Goal: Find specific page/section: Find specific page/section

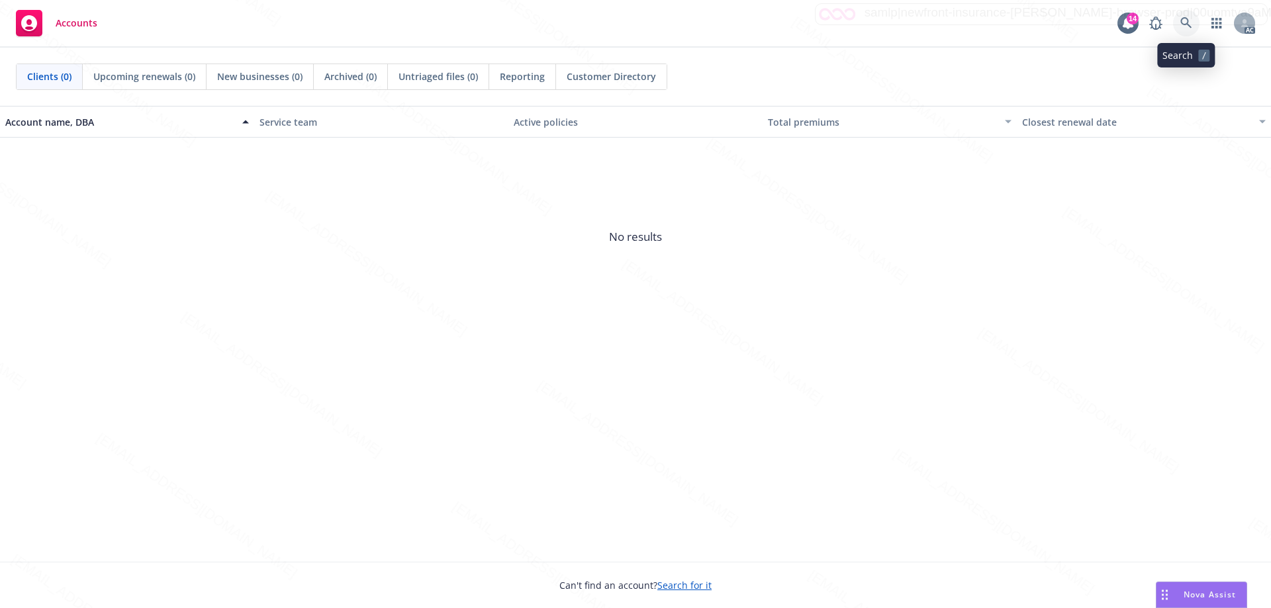
click at [1186, 22] on icon at bounding box center [1186, 23] width 12 height 12
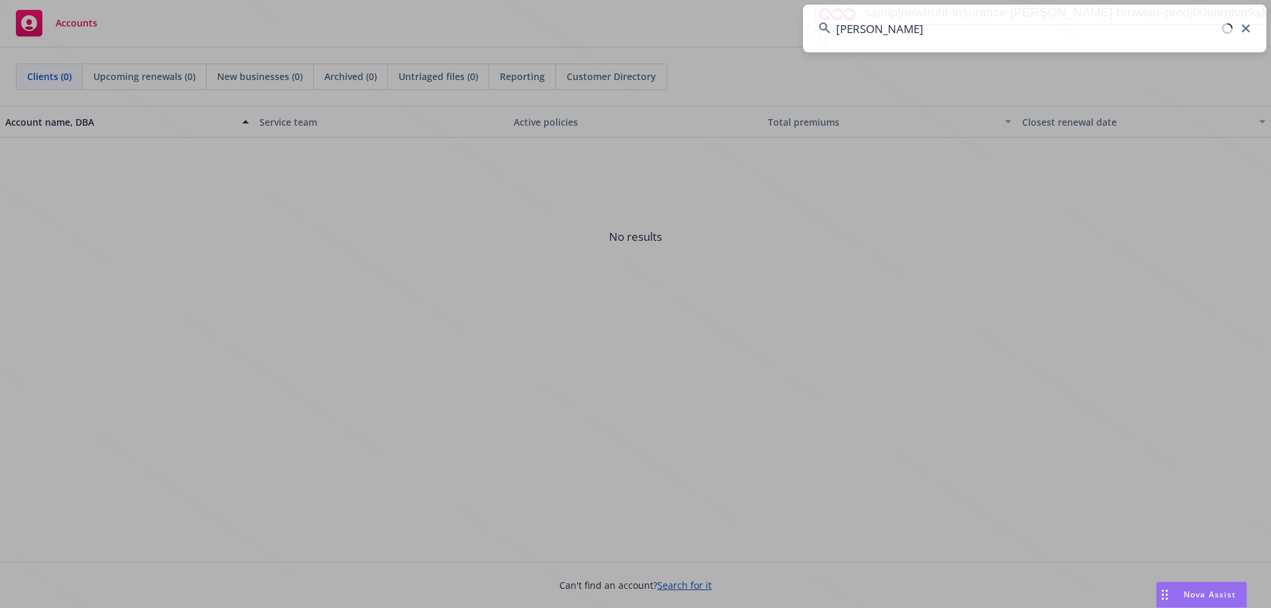
type input "[PERSON_NAME]"
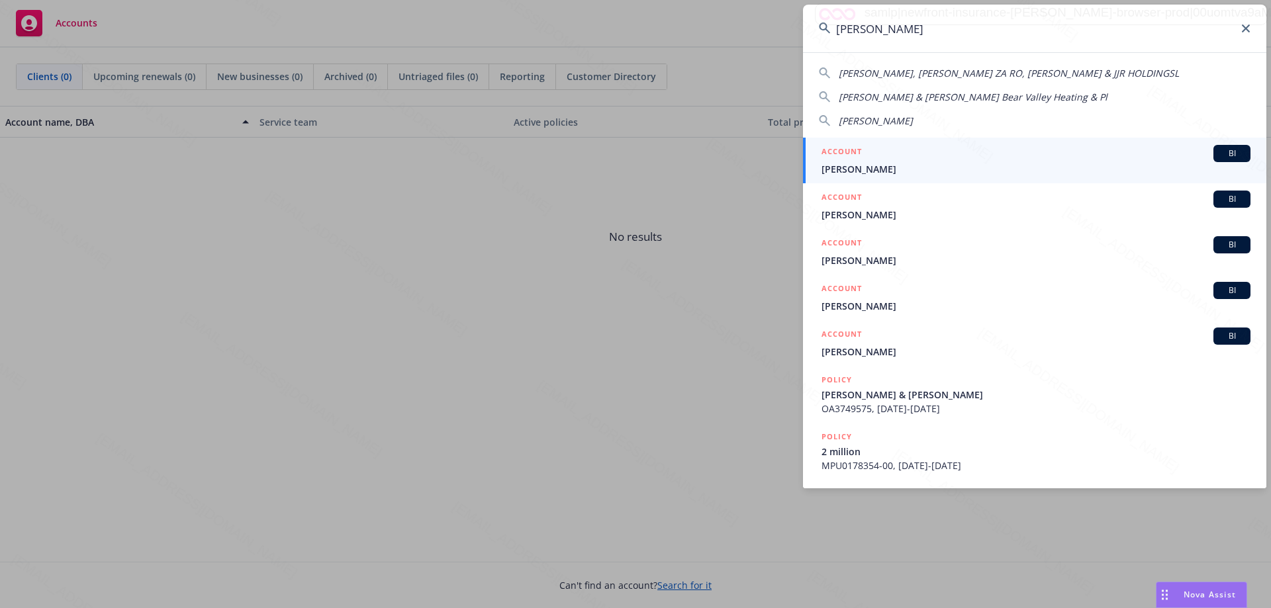
click at [918, 31] on input "[PERSON_NAME]" at bounding box center [1034, 29] width 463 height 48
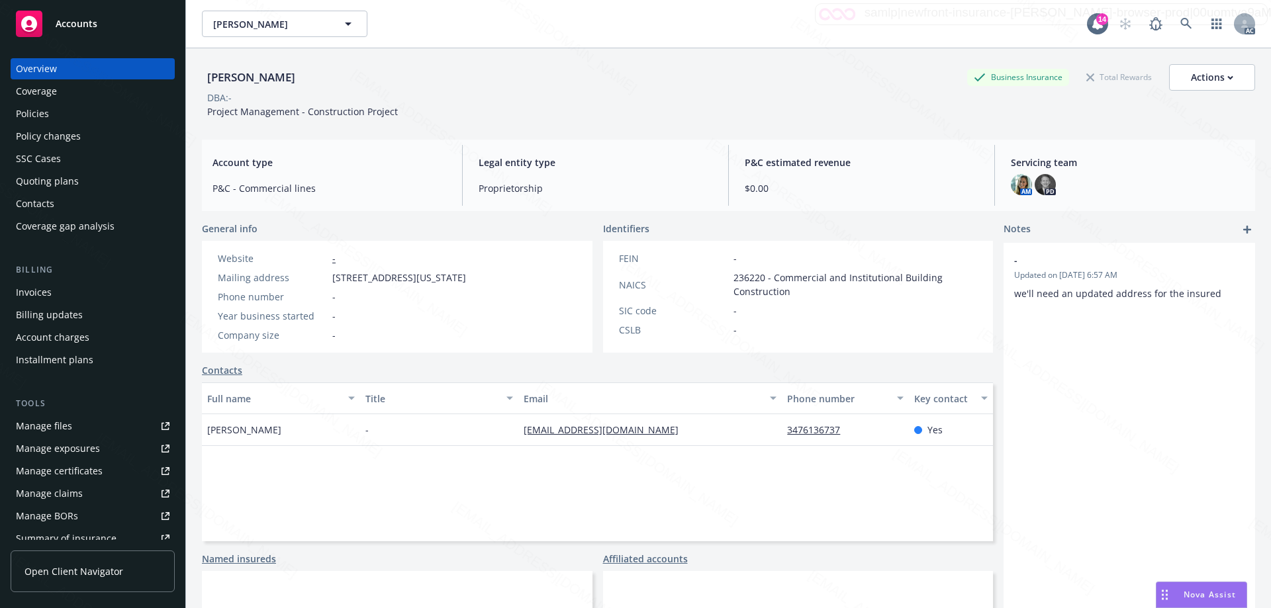
click at [32, 140] on div "Policy changes" at bounding box center [48, 136] width 65 height 21
click at [36, 109] on div "Policies" at bounding box center [32, 113] width 33 height 21
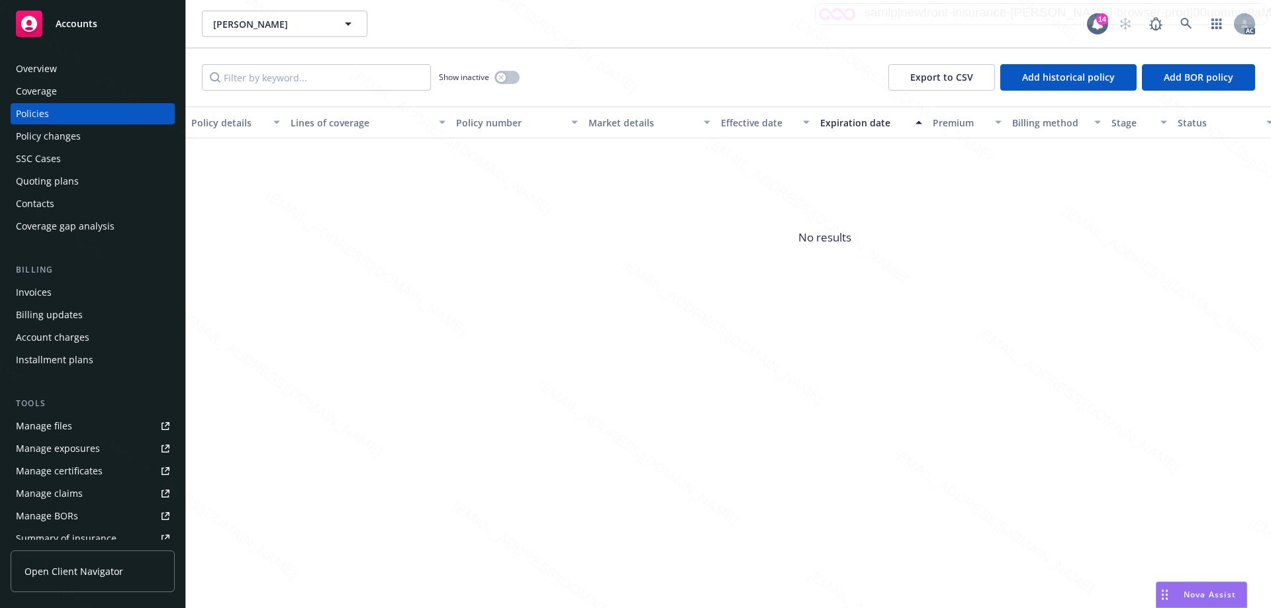
click at [86, 87] on div "Coverage" at bounding box center [93, 91] width 154 height 21
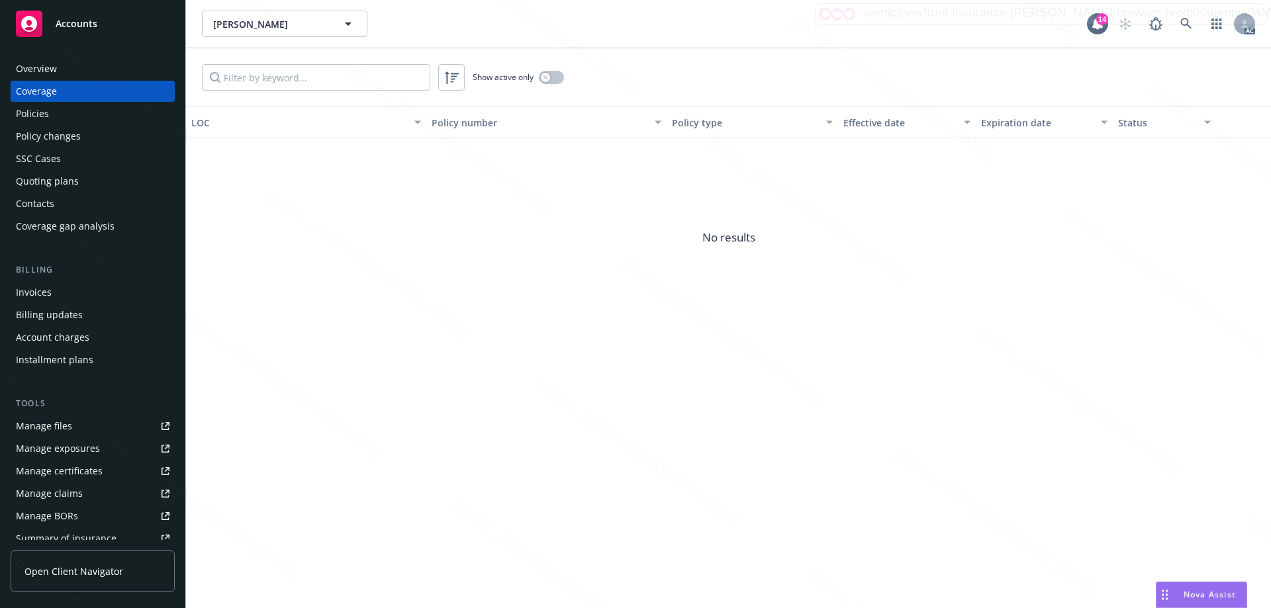
click at [71, 69] on div "Overview" at bounding box center [93, 68] width 154 height 21
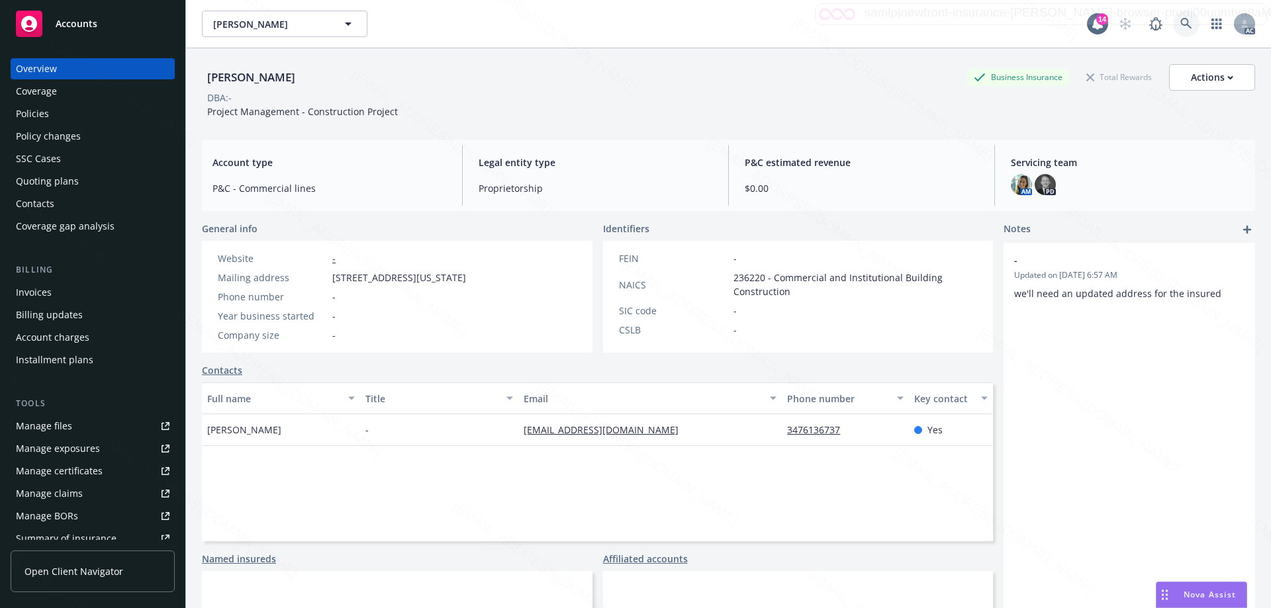
click at [1180, 21] on icon at bounding box center [1185, 23] width 11 height 11
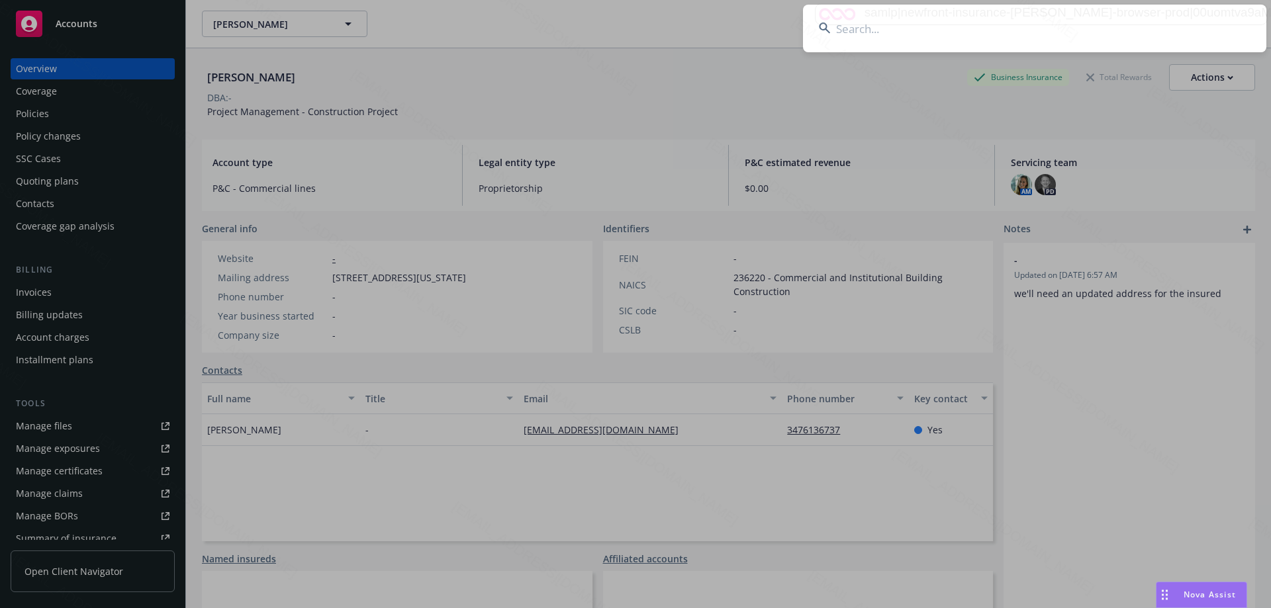
type input "2139260744"
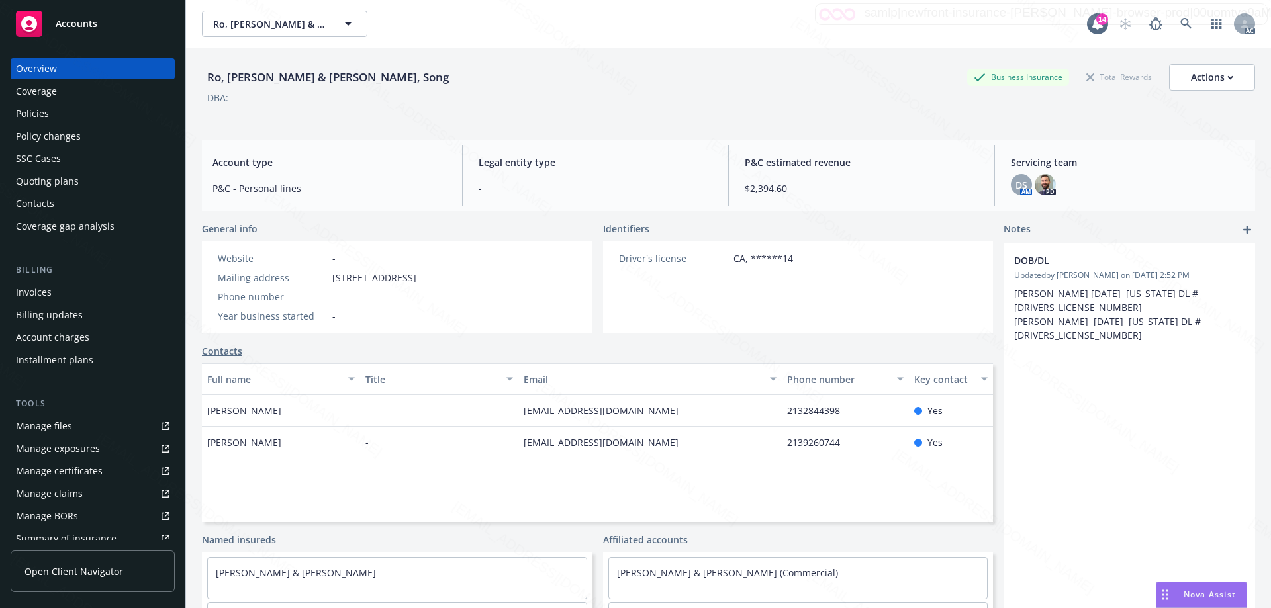
click at [54, 115] on div "Policies" at bounding box center [93, 113] width 154 height 21
